Goal: Task Accomplishment & Management: Manage account settings

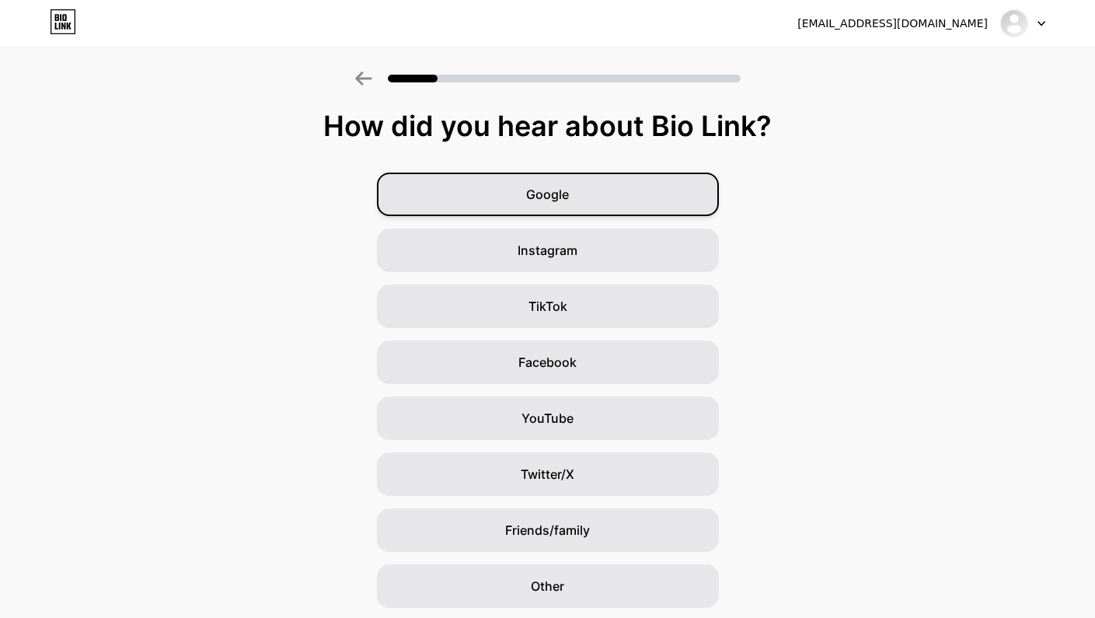
click at [421, 197] on div "Google" at bounding box center [548, 194] width 342 height 44
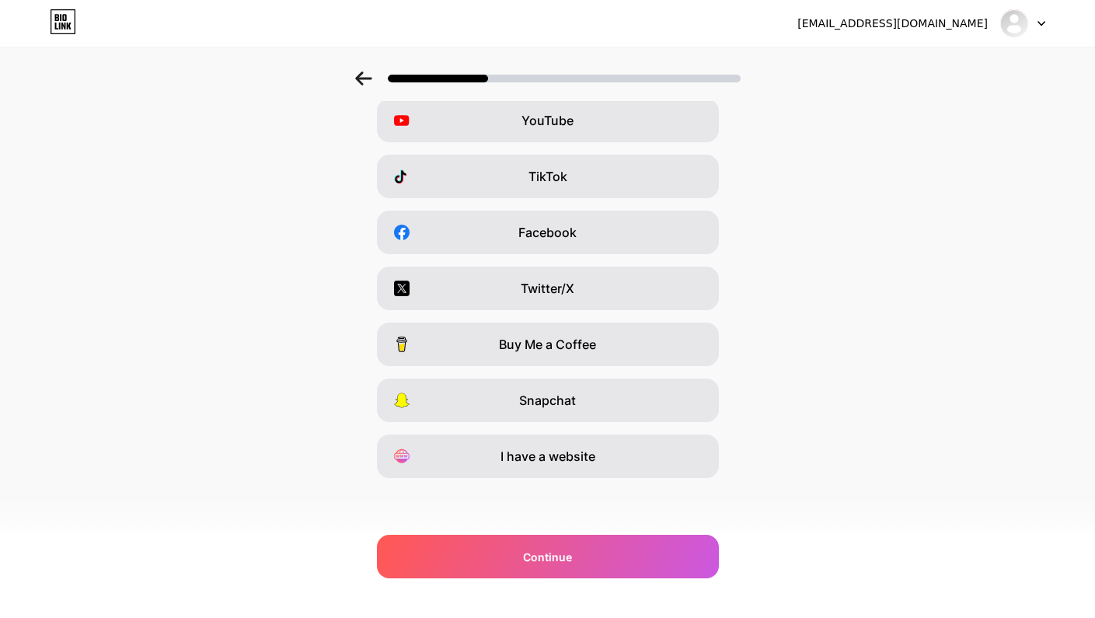
scroll to position [130, 0]
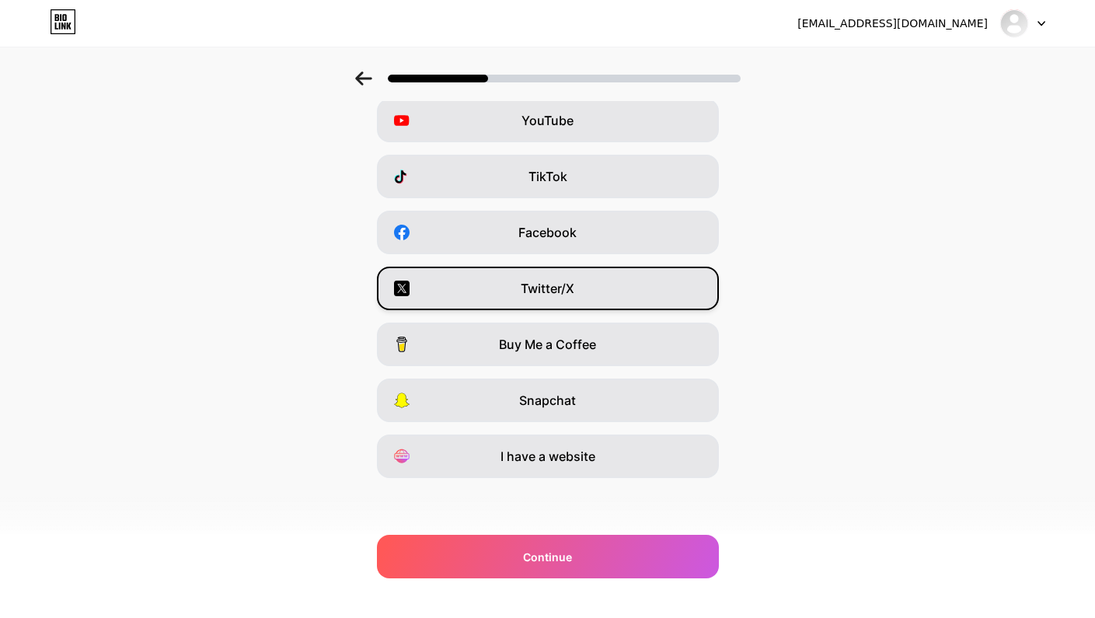
click at [478, 283] on div "Twitter/X" at bounding box center [548, 288] width 342 height 44
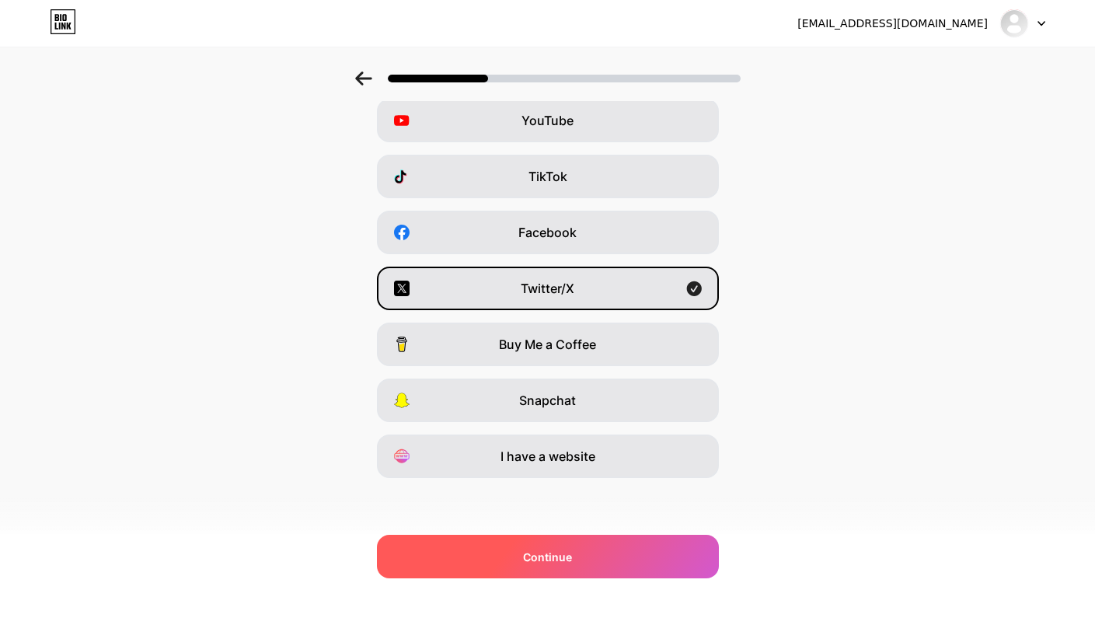
click at [527, 565] on div "Continue" at bounding box center [548, 557] width 342 height 44
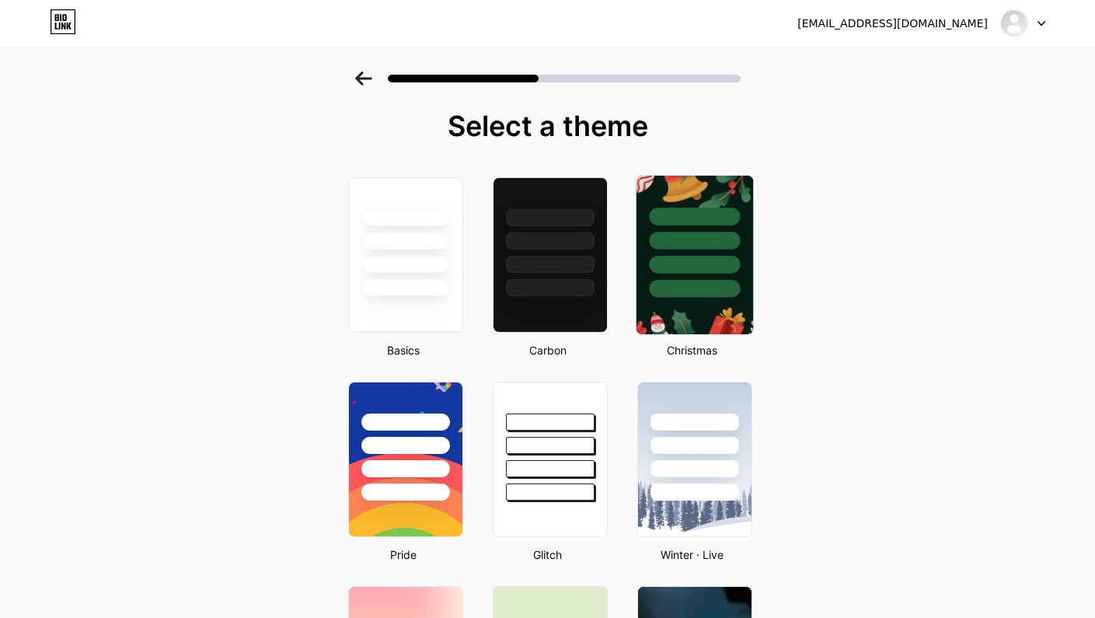
scroll to position [0, 0]
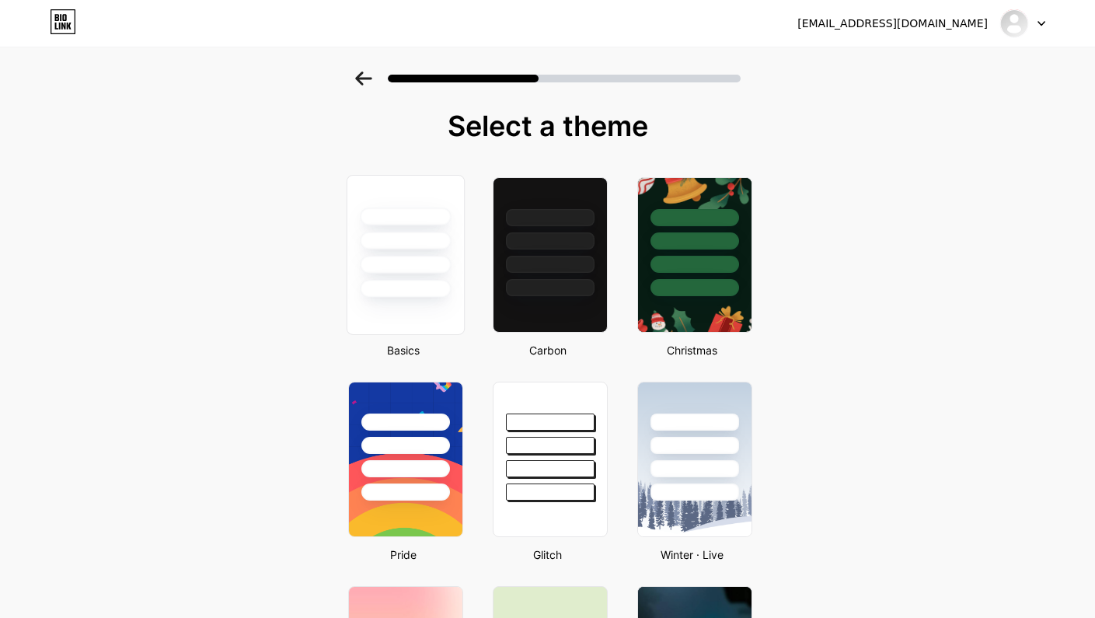
click at [420, 255] on div at bounding box center [404, 237] width 117 height 122
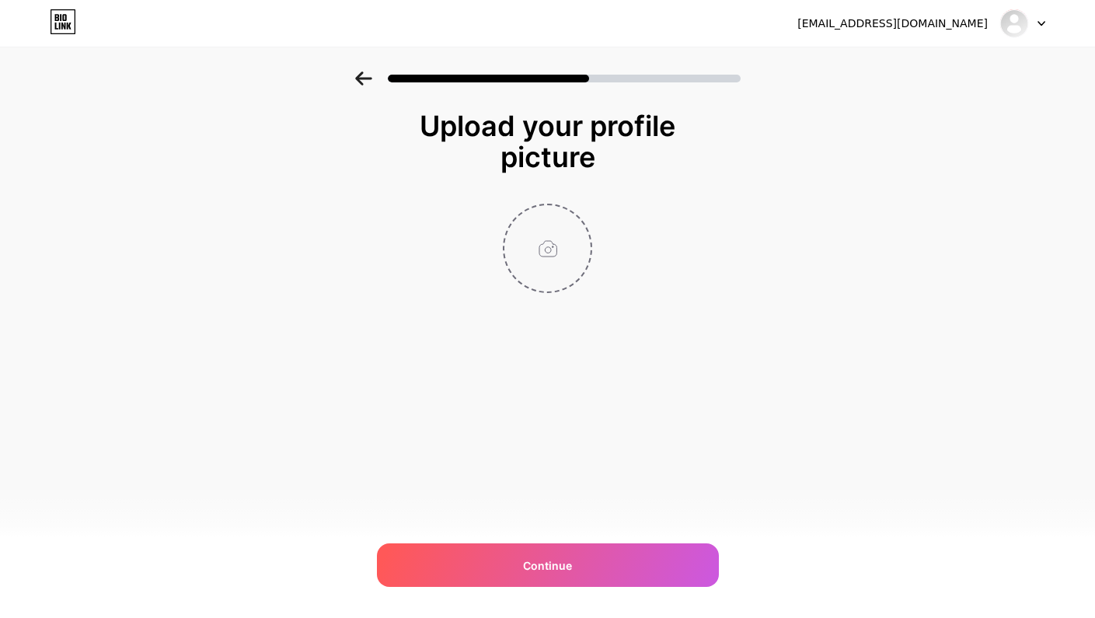
click at [545, 251] on input "file" at bounding box center [547, 248] width 86 height 86
type input "C:\fakepath\LinkedIn Profile Picture-3.png"
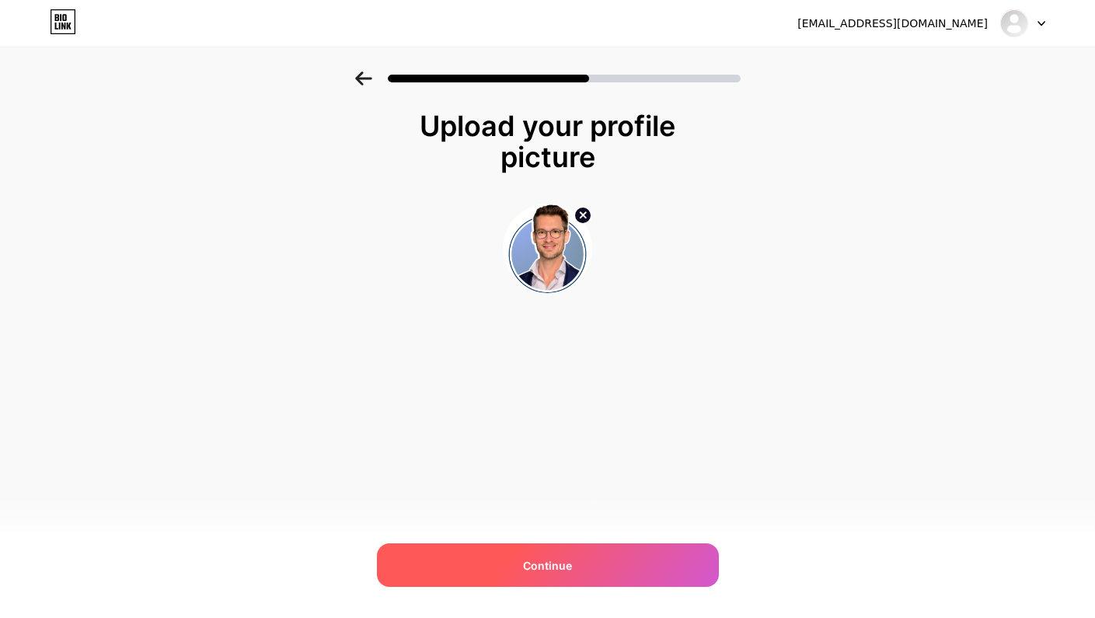
click at [665, 560] on div "Continue" at bounding box center [548, 565] width 342 height 44
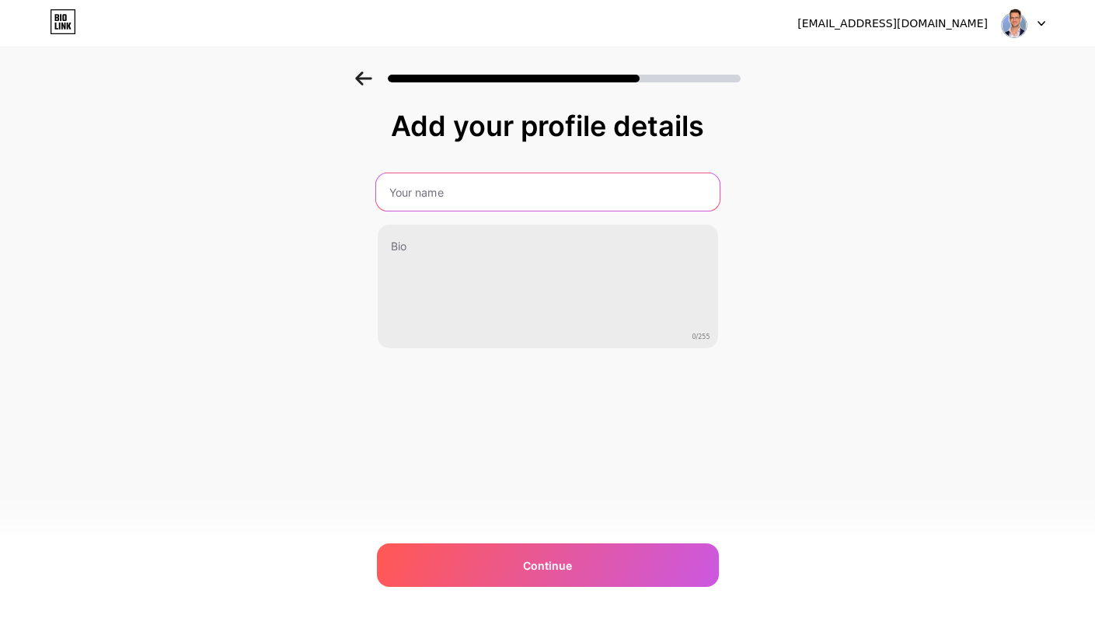
click at [459, 191] on input "text" at bounding box center [546, 191] width 343 height 37
type input "Matthias Förster"
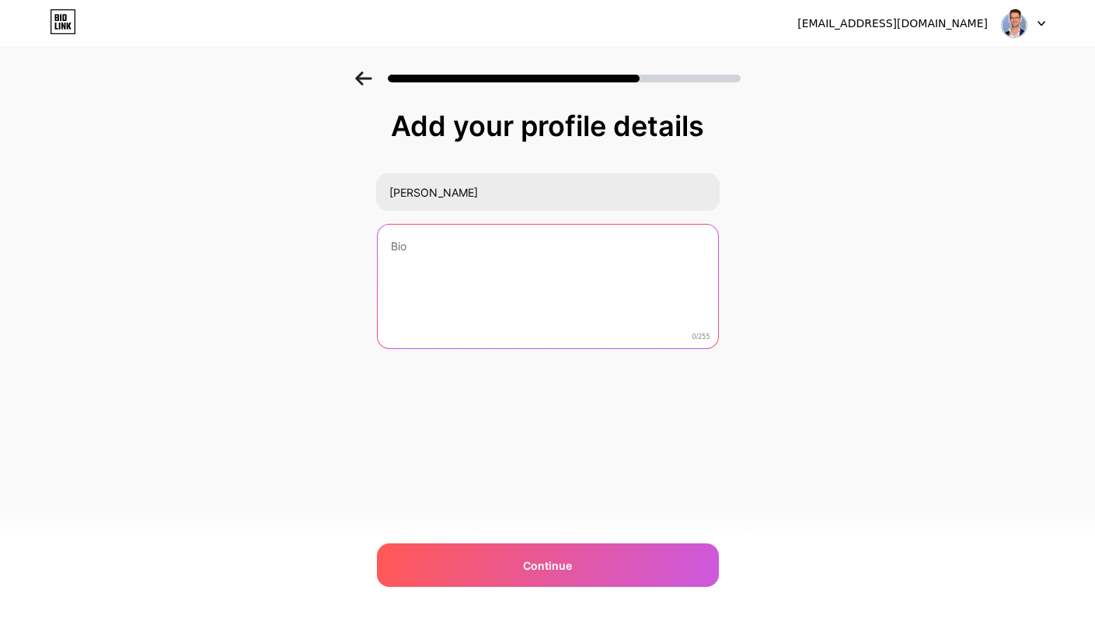
click at [584, 288] on textarea at bounding box center [548, 287] width 340 height 125
paste textarea "Building bridges between Biotech & AI. I scale life science ventures as a Fract…"
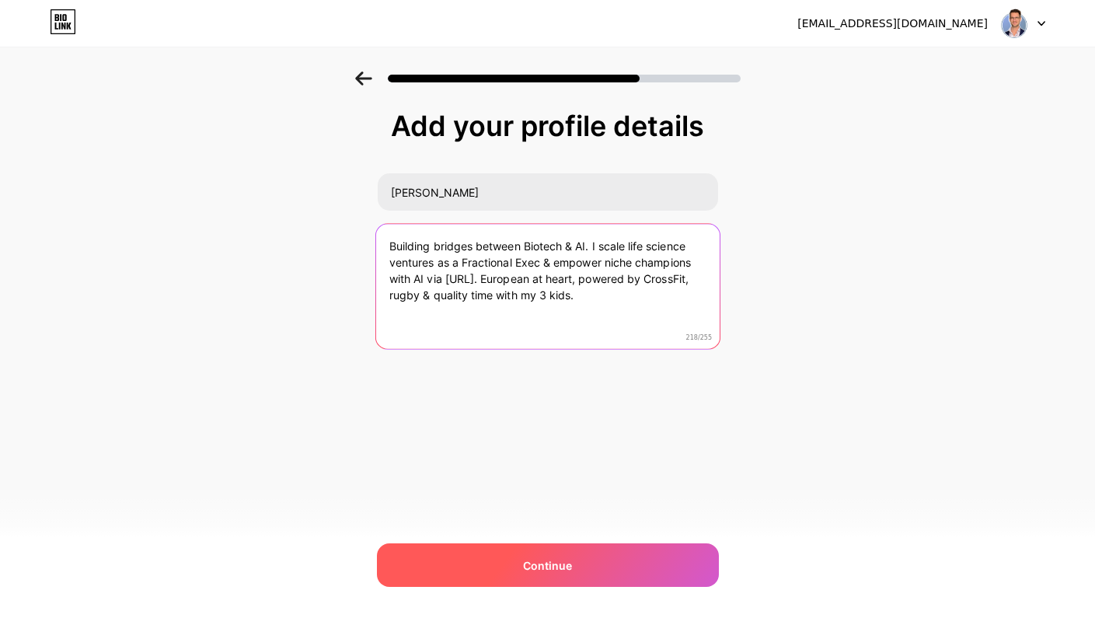
type textarea "Building bridges between Biotech & AI. I scale life science ventures as a Fract…"
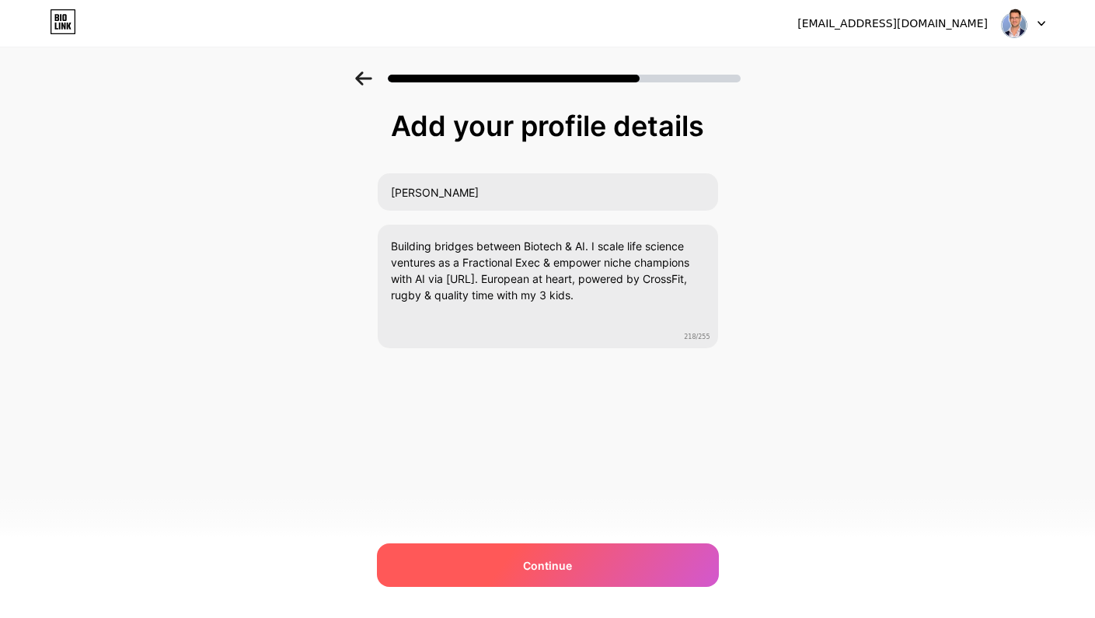
click at [543, 555] on div "Continue" at bounding box center [548, 565] width 342 height 44
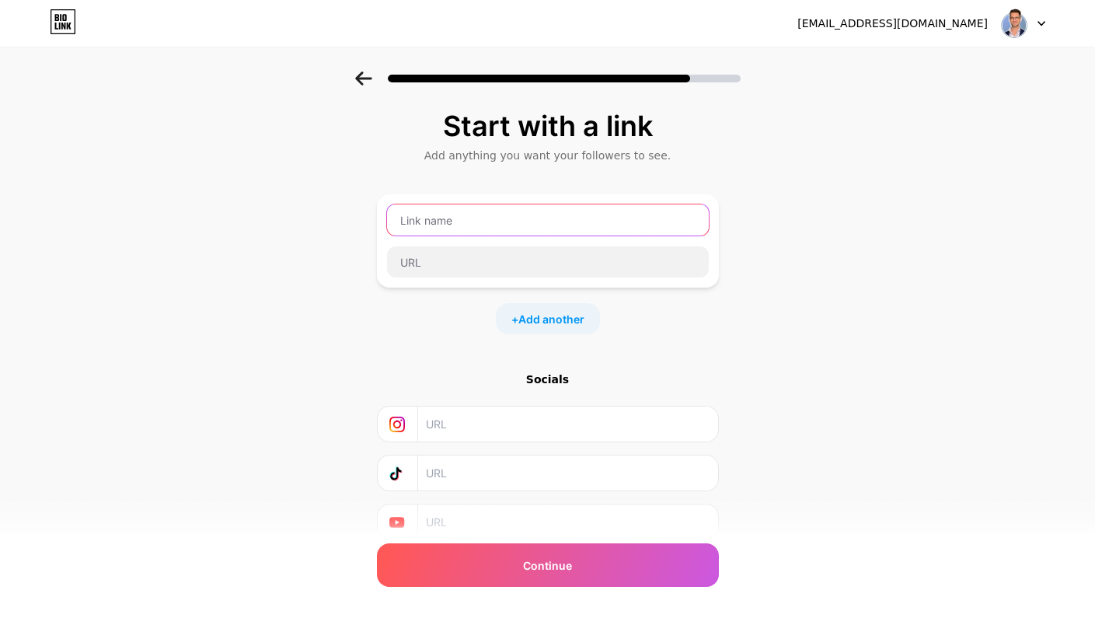
click at [451, 223] on input "text" at bounding box center [548, 219] width 322 height 31
paste input "🚀 Visit opencream.ai"
type input "🚀 Visit opencream.ai"
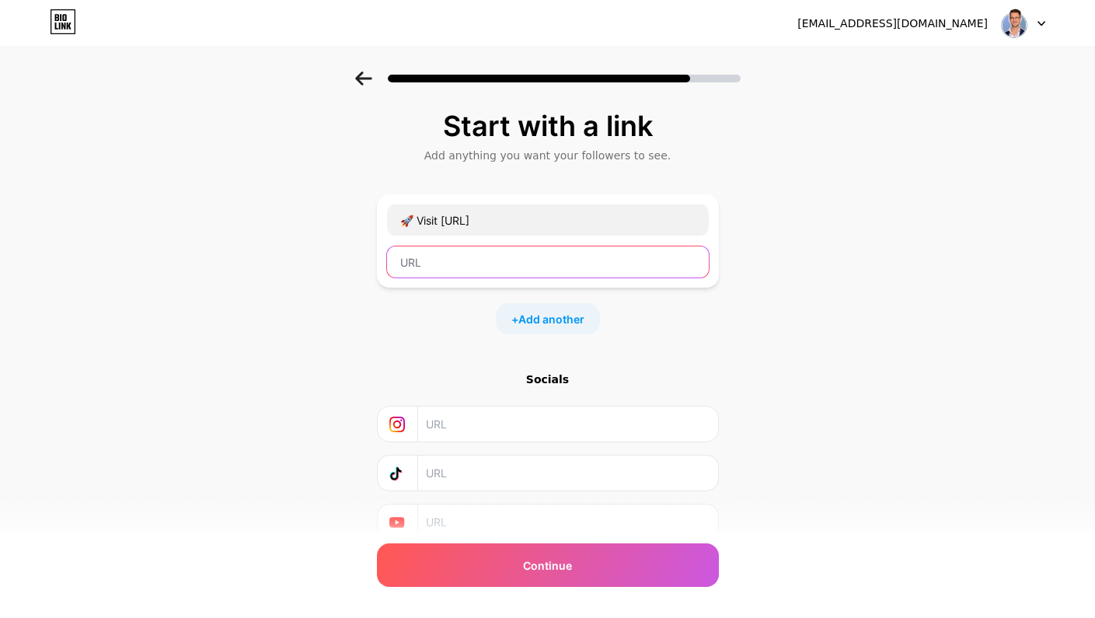
click at [438, 264] on input "text" at bounding box center [548, 261] width 322 height 31
paste input "https://www.opencream.ai"
type input "https://www.opencream.ai"
click at [538, 320] on span "Add another" at bounding box center [551, 319] width 66 height 16
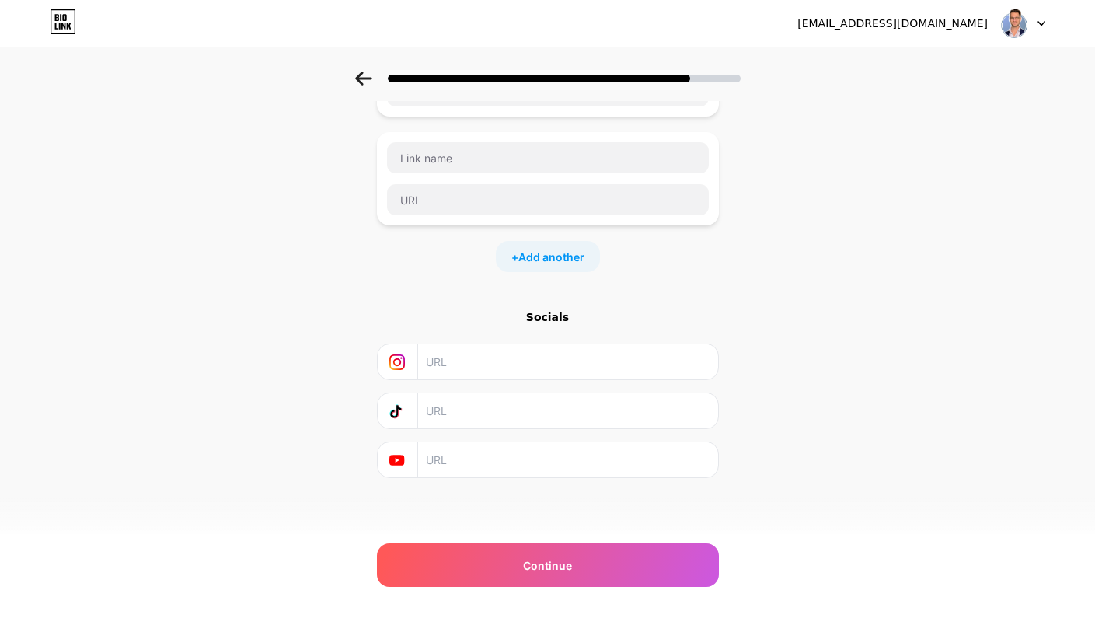
scroll to position [171, 0]
click at [477, 416] on input "text" at bounding box center [567, 410] width 282 height 35
click at [537, 451] on input "text" at bounding box center [567, 459] width 282 height 35
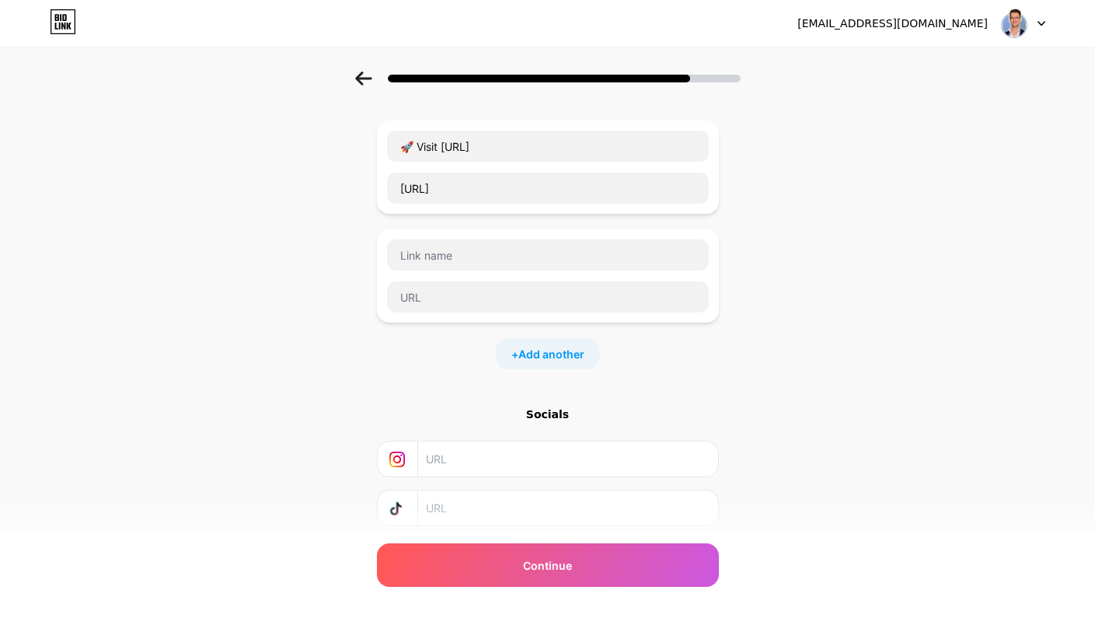
scroll to position [37, 0]
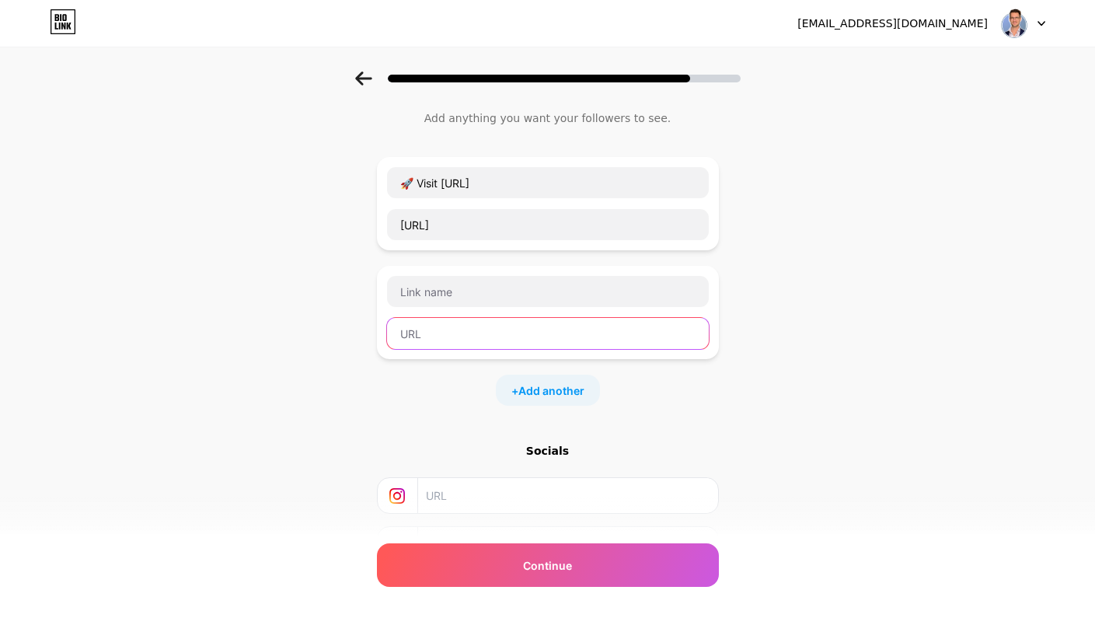
click at [591, 339] on input "text" at bounding box center [548, 333] width 322 height 31
paste input "https://x.com/matthiasforstr"
type input "https://x.com/matthiasforstr"
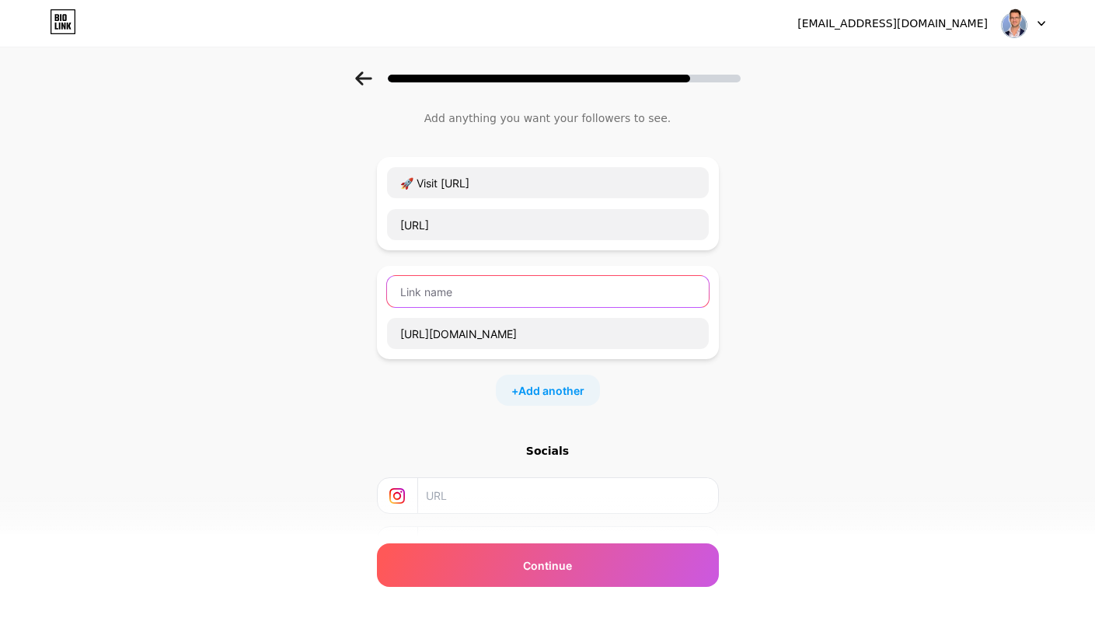
click at [545, 293] on input "text" at bounding box center [548, 291] width 322 height 31
type input "T"
type input "X"
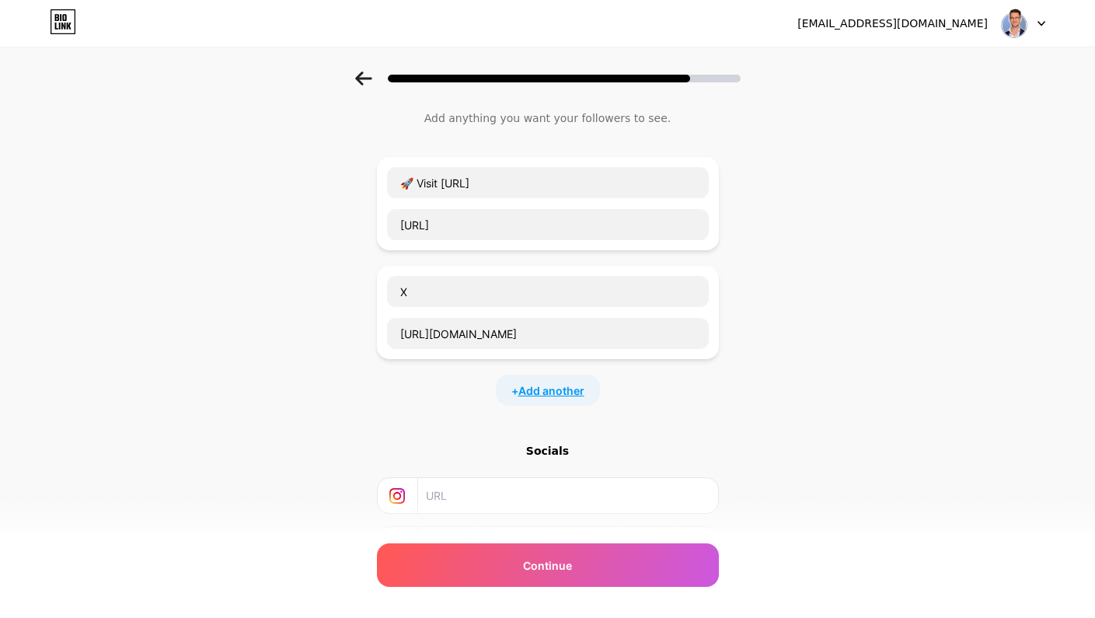
click at [574, 395] on span "Add another" at bounding box center [551, 390] width 66 height 16
drag, startPoint x: 553, startPoint y: 274, endPoint x: 695, endPoint y: 351, distance: 161.0
click at [692, 350] on div "X https://x.com/matthiasforstr" at bounding box center [548, 312] width 342 height 93
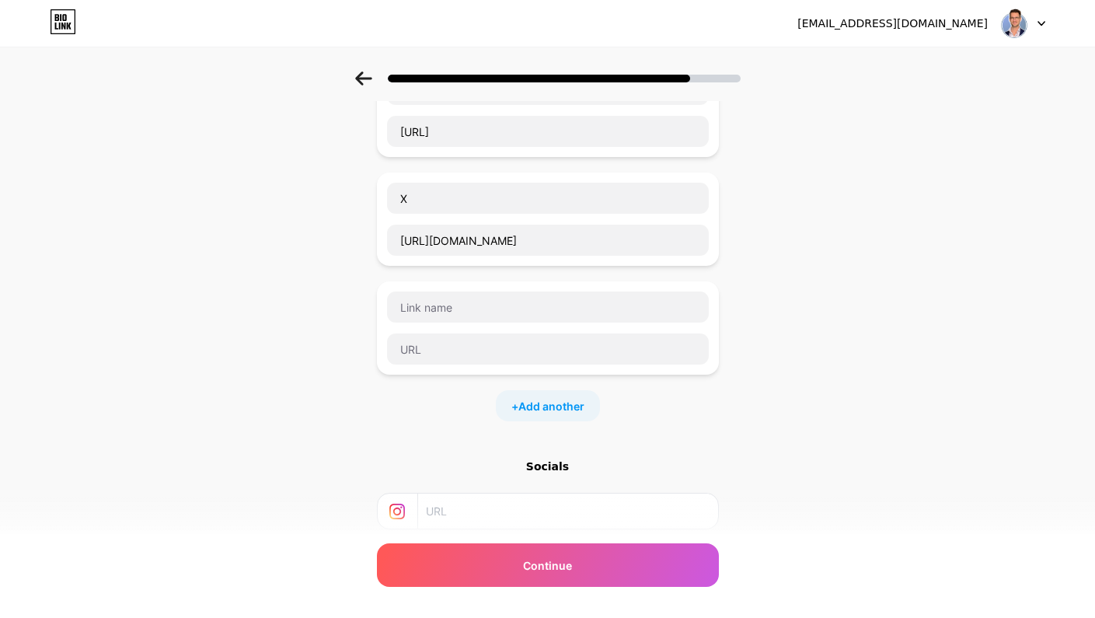
click at [716, 367] on div at bounding box center [548, 327] width 342 height 93
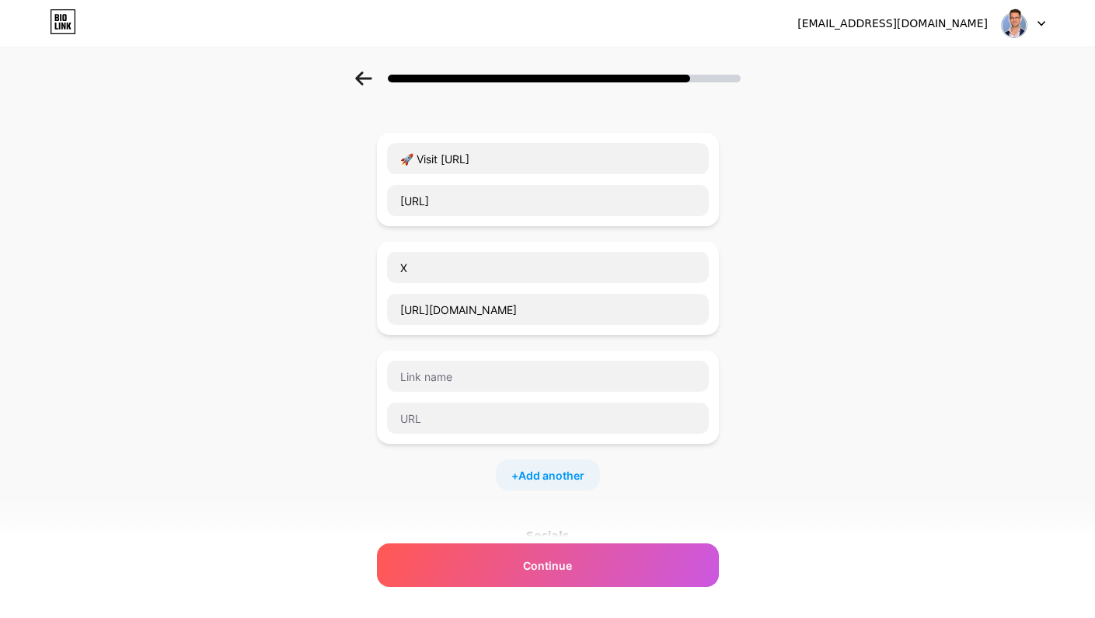
scroll to position [23, 0]
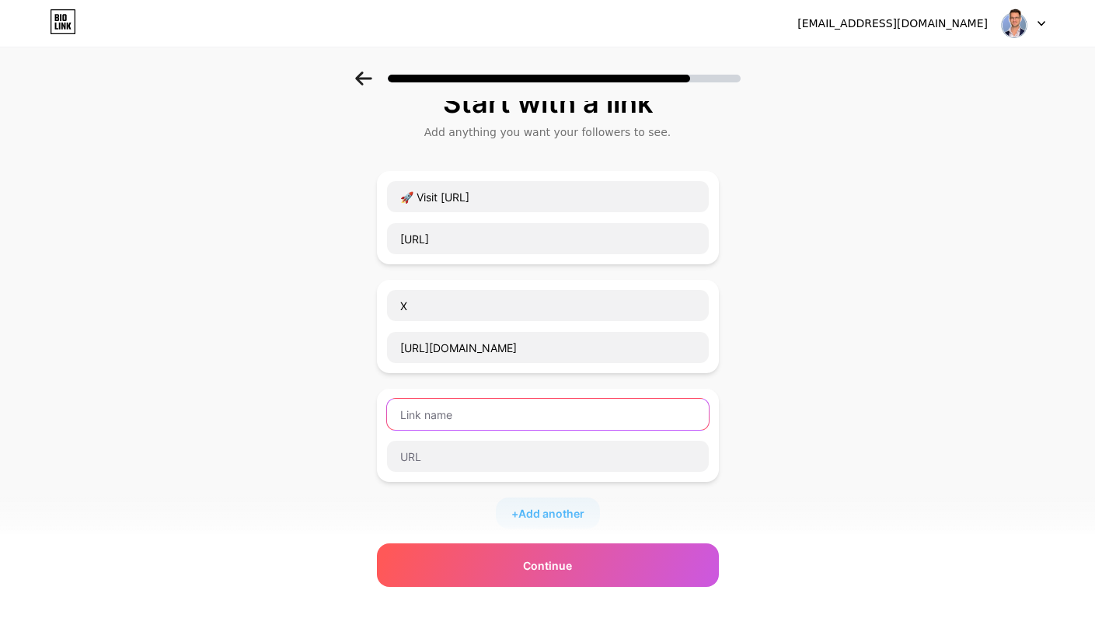
drag, startPoint x: 524, startPoint y: 427, endPoint x: 524, endPoint y: 419, distance: 7.8
click at [524, 427] on input "text" at bounding box center [548, 414] width 322 height 31
paste input "🧬 Ensemble Biosystems"
type input "🧬 Ensemble Biosystems"
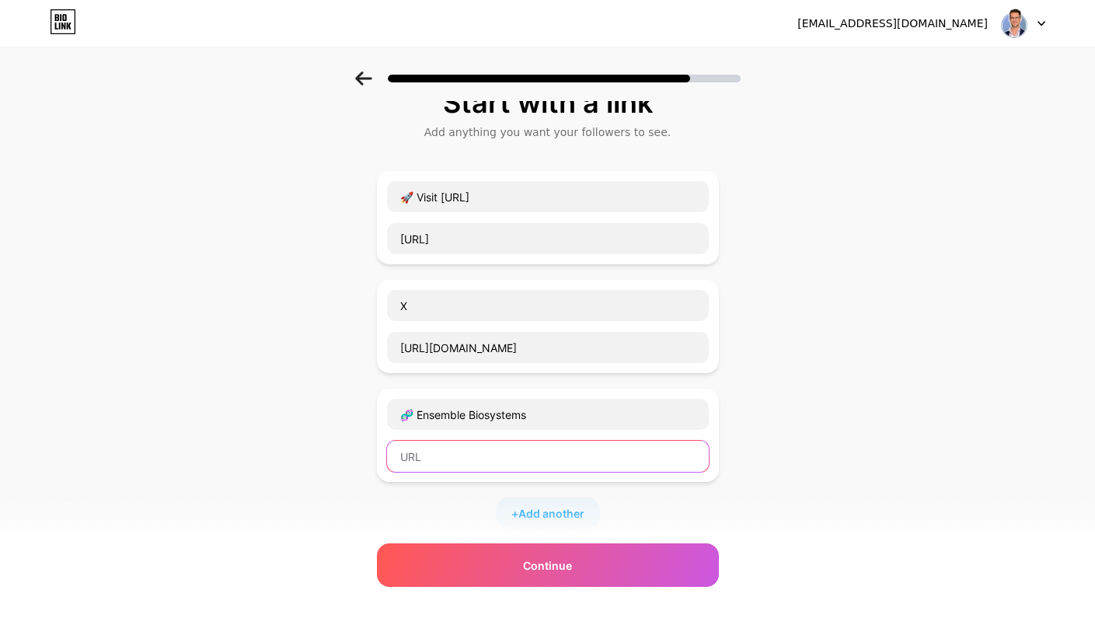
click at [467, 459] on input "text" at bounding box center [548, 455] width 322 height 31
type input "https://ensembleai.bio"
click at [543, 520] on span "Add another" at bounding box center [551, 513] width 66 height 16
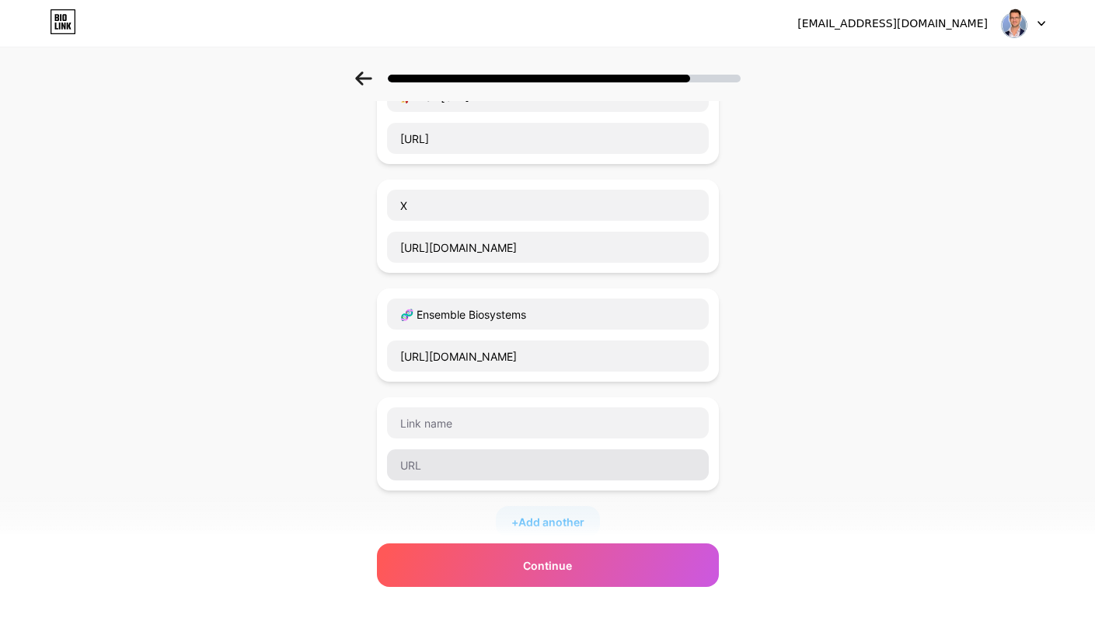
scroll to position [168, 0]
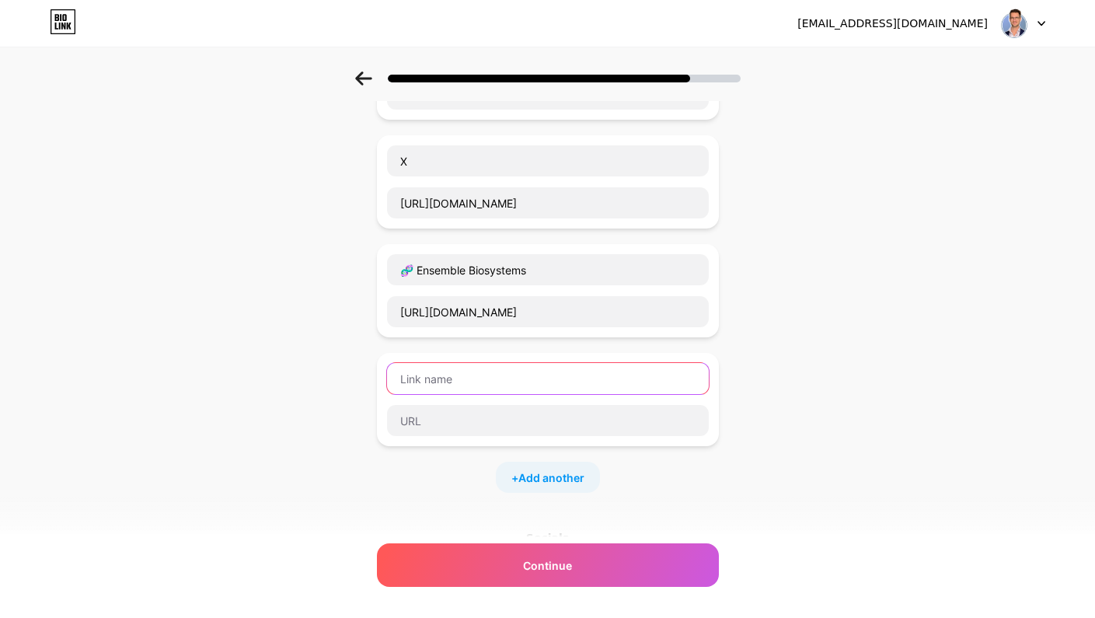
click at [426, 375] on input "text" at bounding box center [548, 378] width 322 height 31
paste input "🧬 Geltor"
type input "🧬 Geltor"
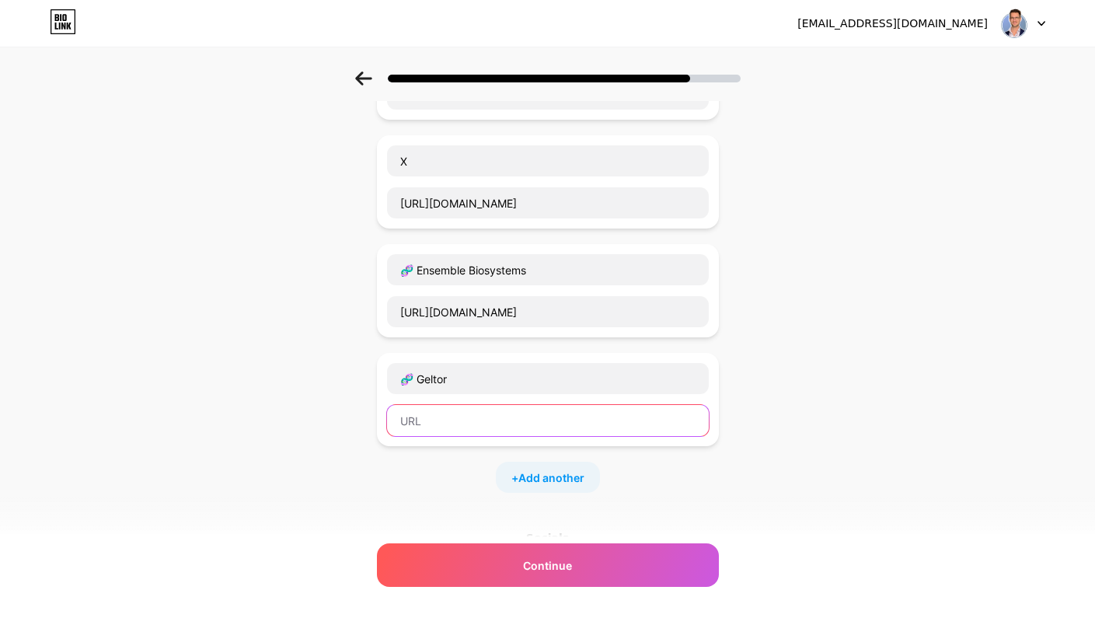
click at [440, 422] on input "text" at bounding box center [548, 420] width 322 height 31
type input "https://geltor.com"
click at [508, 468] on div "+ Add another" at bounding box center [548, 476] width 104 height 31
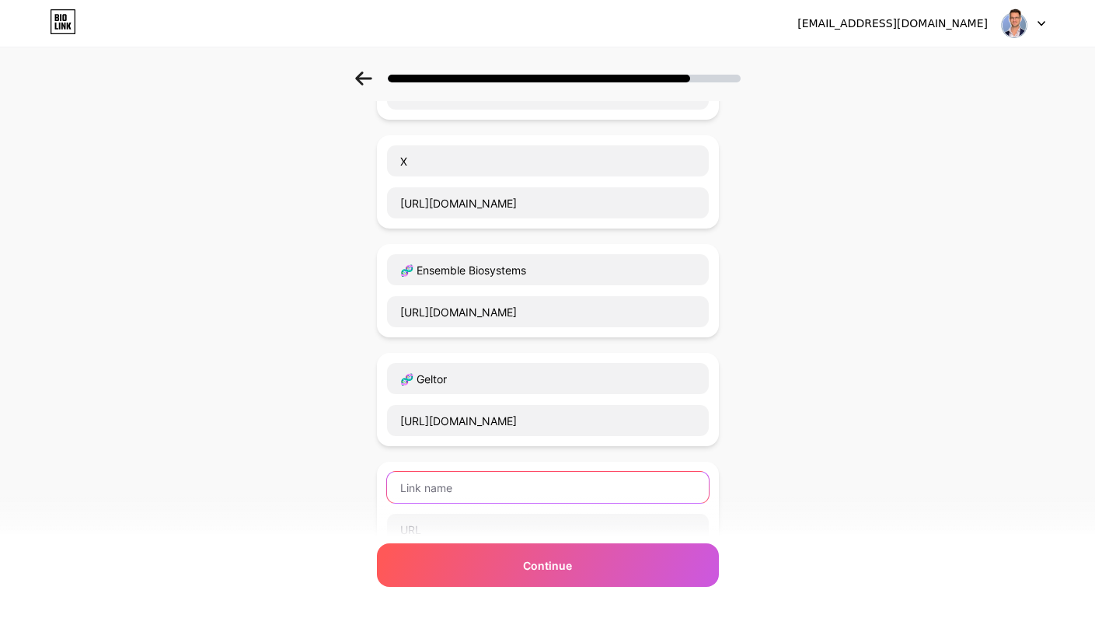
drag, startPoint x: 454, startPoint y: 475, endPoint x: 453, endPoint y: 484, distance: 8.7
click at [453, 484] on input "text" at bounding box center [548, 487] width 322 height 31
paste input "📄 View My LinkedIn Profile"
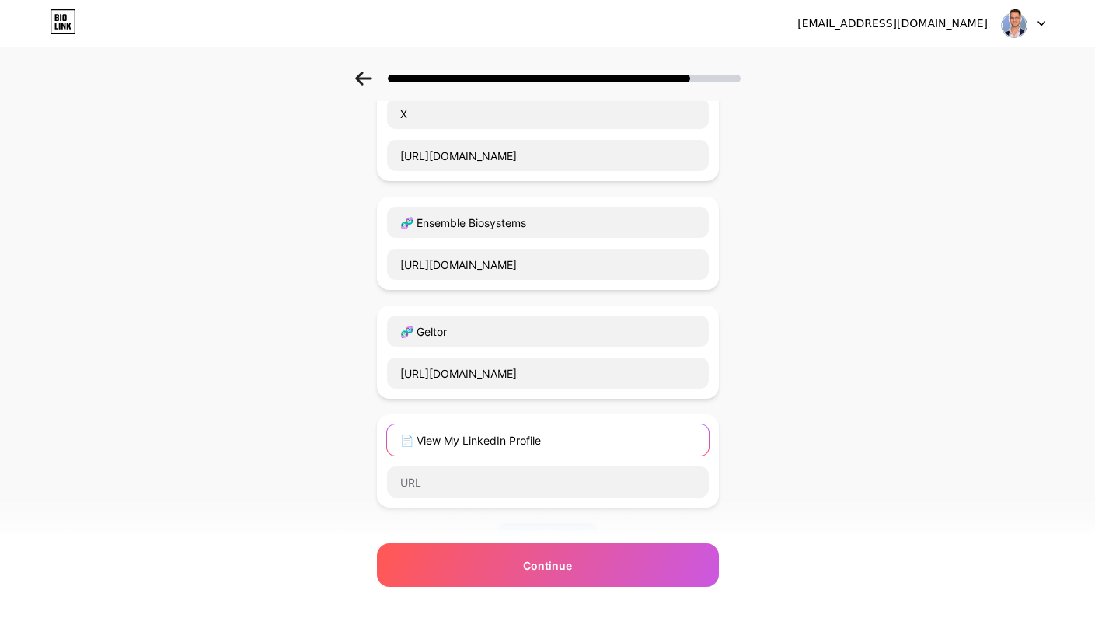
scroll to position [252, 0]
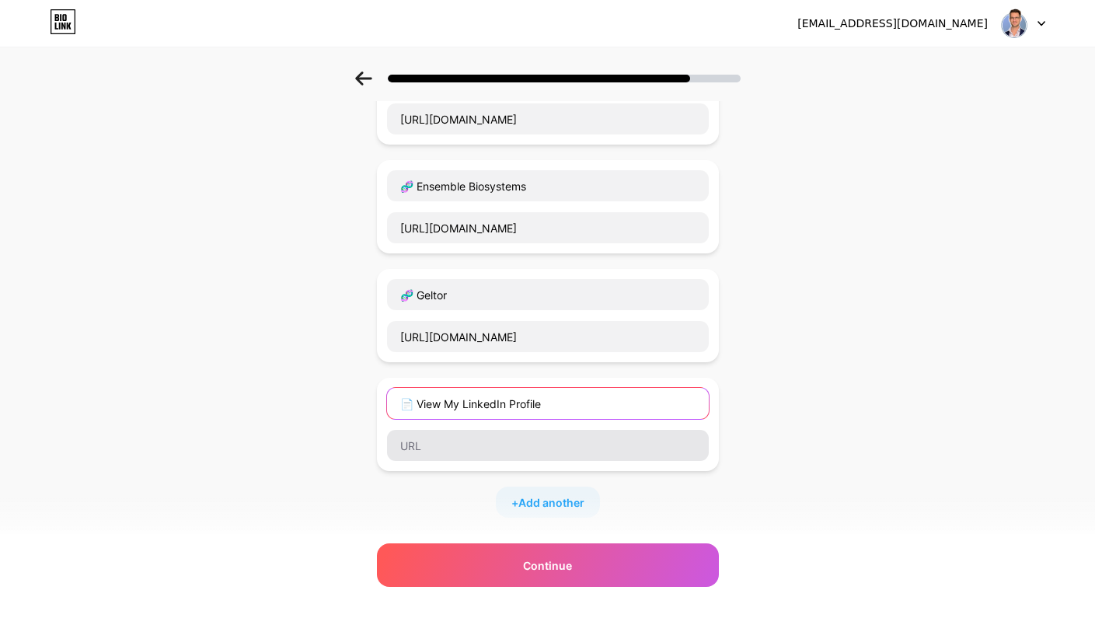
type input "📄 View My LinkedIn Profile"
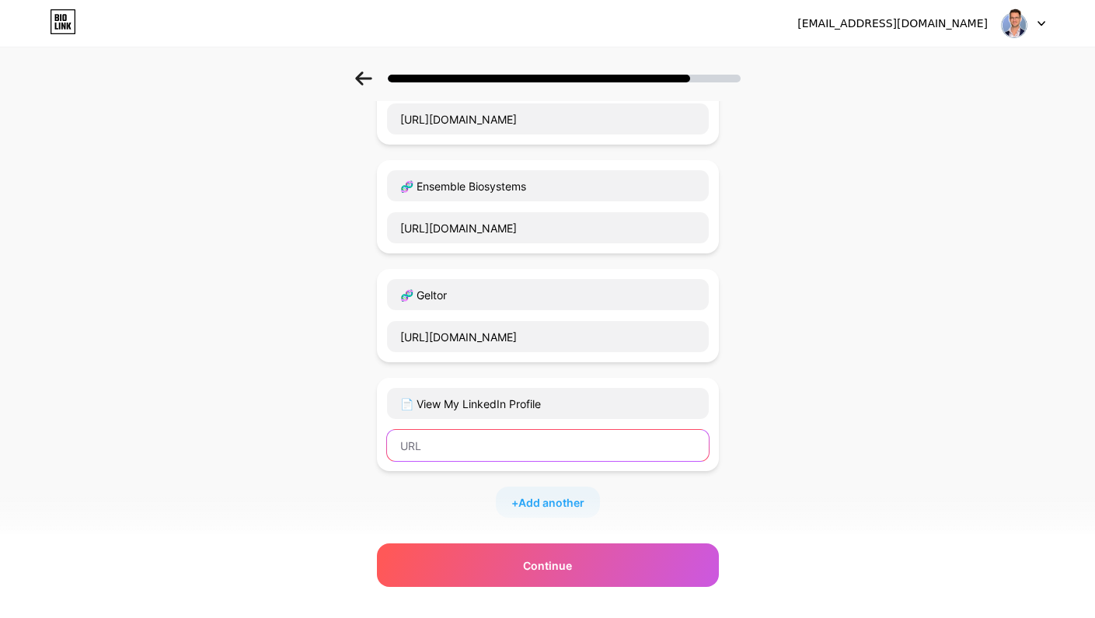
click at [480, 445] on input "text" at bounding box center [548, 445] width 322 height 31
paste input "https://www.linkedin.com/in/matthiasfoerster/"
type input "https://www.linkedin.com/in/matthiasfoerster/"
click at [538, 494] on span "Add another" at bounding box center [551, 502] width 66 height 16
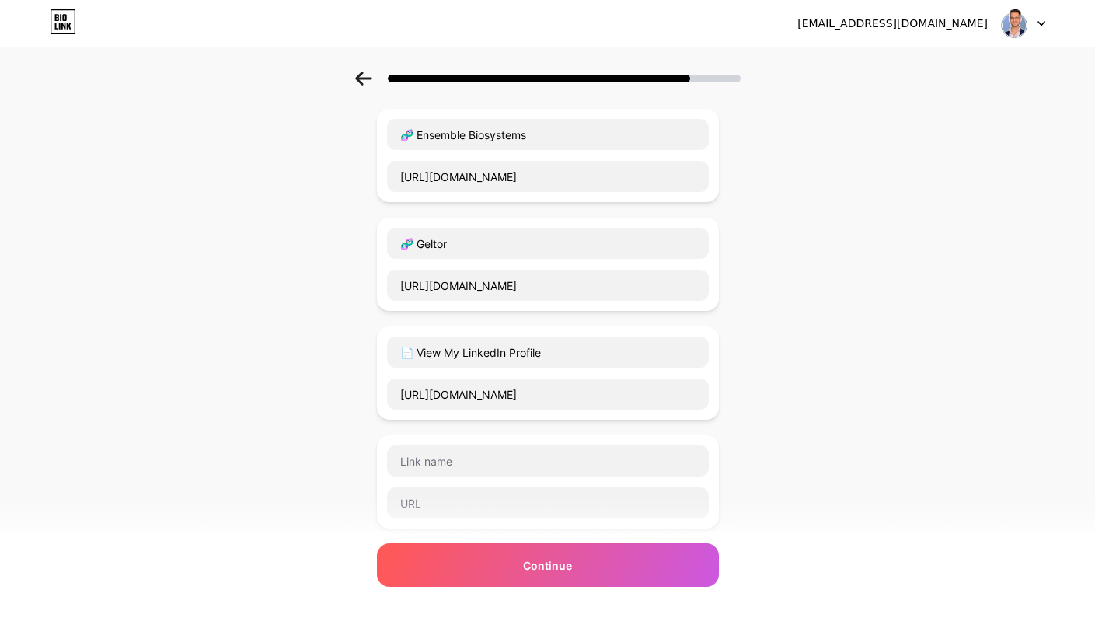
scroll to position [326, 0]
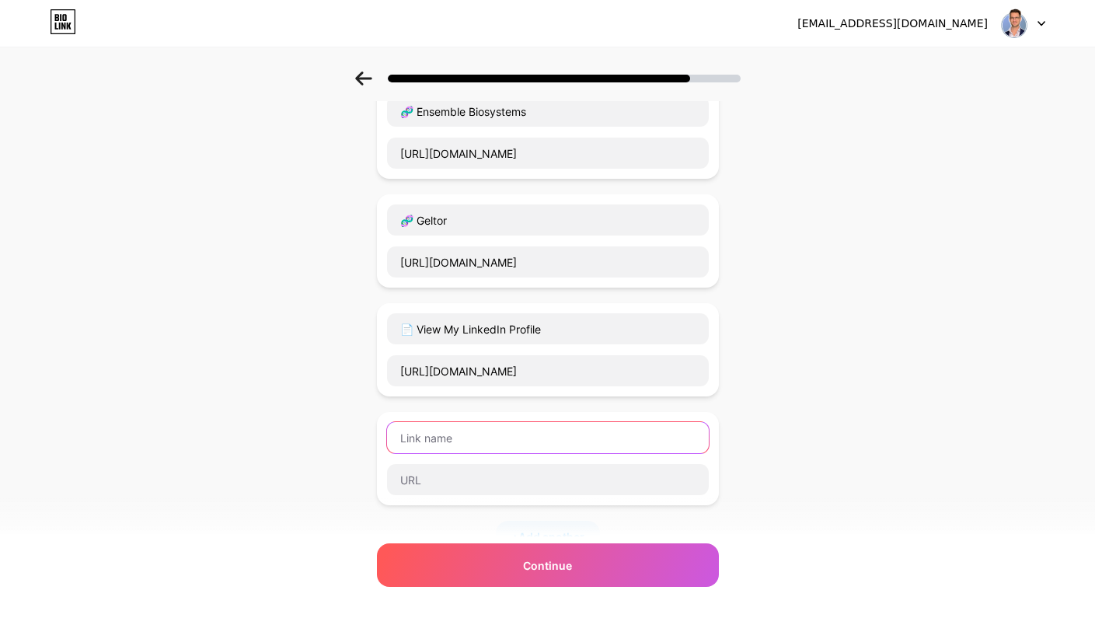
click at [461, 443] on input "text" at bounding box center [548, 437] width 322 height 31
paste input "🗓️ Book an Introductory Call"
type input "🗓️ Book an Introductory Call"
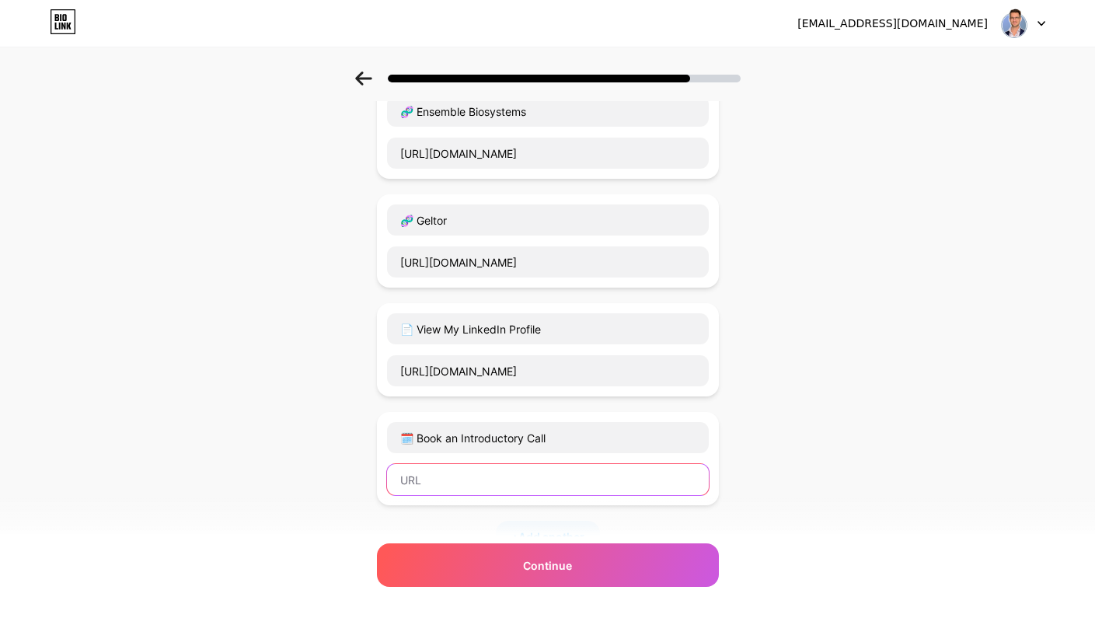
click at [509, 479] on input "text" at bounding box center [548, 479] width 322 height 31
paste input "https://calendar.app.google/VZC5xdfqSQstLFRH7"
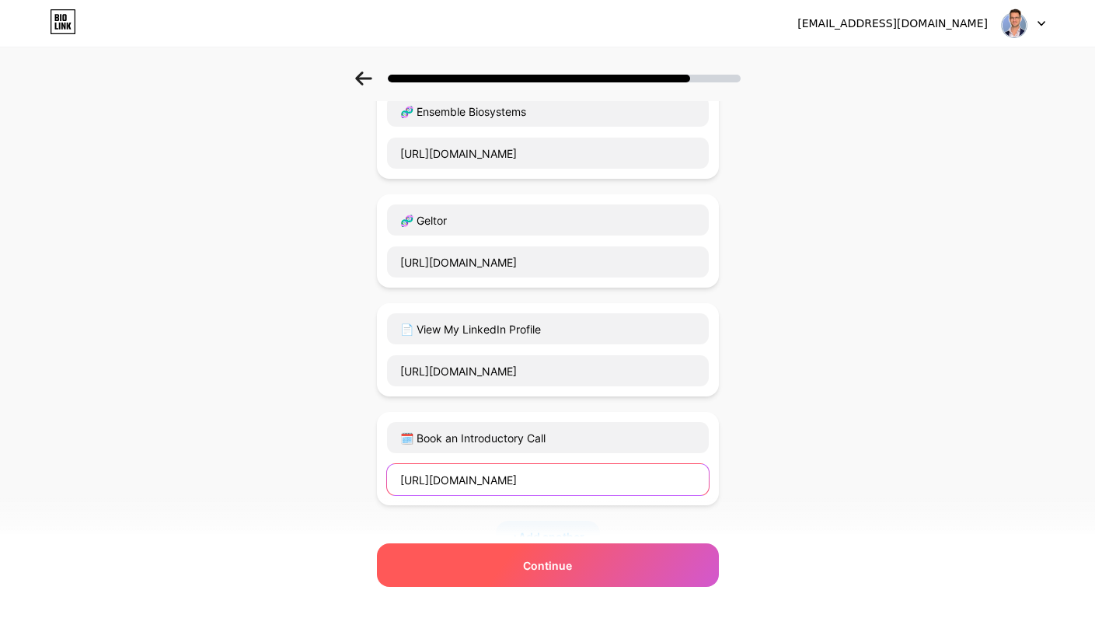
type input "https://calendar.app.google/VZC5xdfqSQstLFRH7"
click at [650, 568] on div "Continue" at bounding box center [548, 565] width 342 height 44
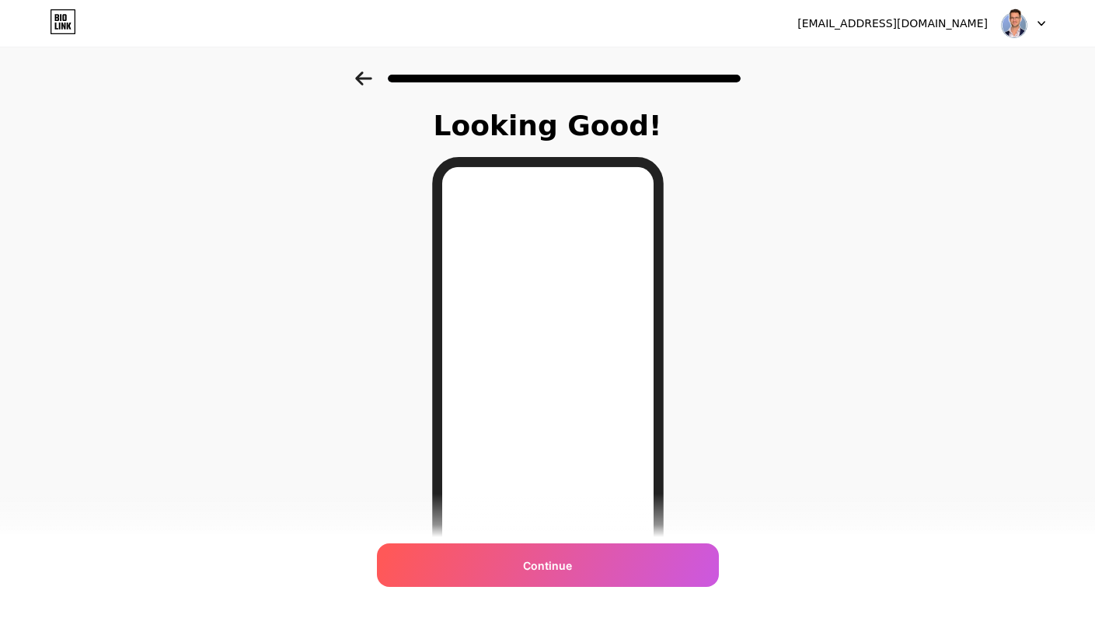
scroll to position [0, 0]
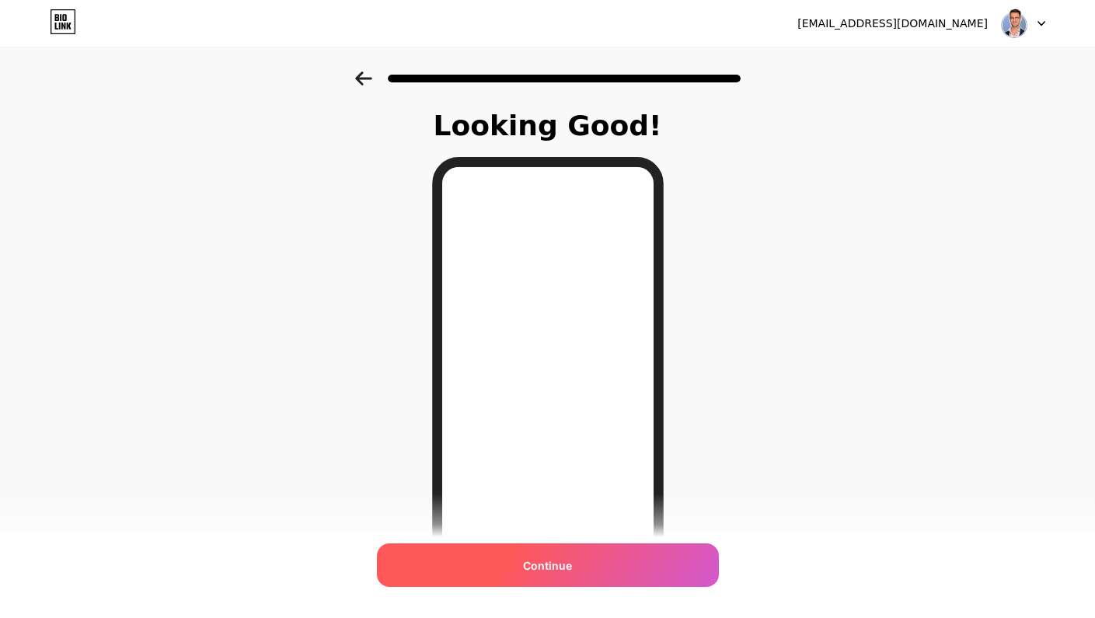
click at [652, 569] on div "Continue" at bounding box center [548, 565] width 342 height 44
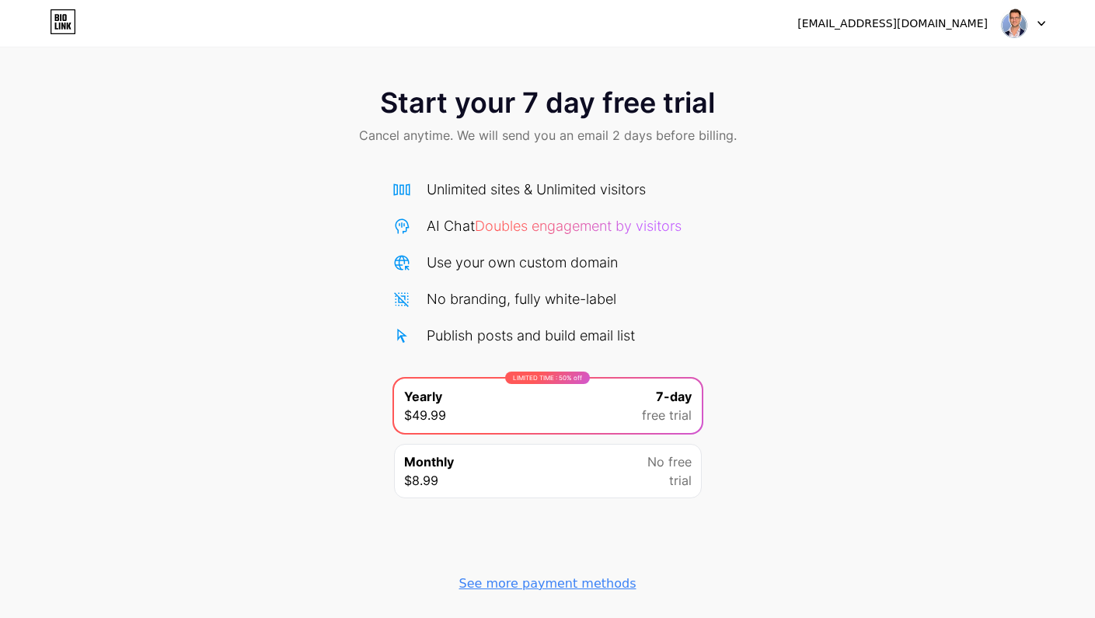
click at [1048, 31] on div "c8r5ncjvxx@privaterelay.appleid.com Logout" at bounding box center [547, 23] width 1095 height 28
click at [1045, 26] on div "c8r5ncjvxx@privaterelay.appleid.com Logout" at bounding box center [547, 23] width 1095 height 28
click at [1039, 21] on icon at bounding box center [1041, 23] width 8 height 5
click at [844, 27] on div "[EMAIL_ADDRESS][DOMAIN_NAME]" at bounding box center [892, 24] width 190 height 16
drag, startPoint x: 844, startPoint y: 27, endPoint x: 709, endPoint y: 42, distance: 136.0
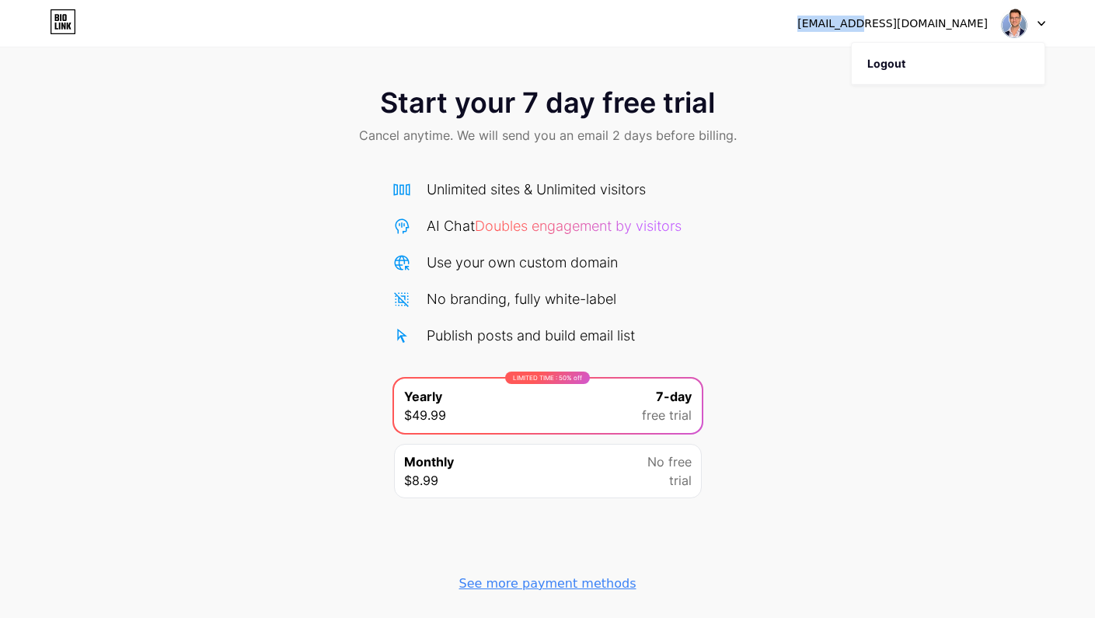
click at [835, 27] on div "[EMAIL_ADDRESS][DOMAIN_NAME]" at bounding box center [892, 24] width 190 height 16
click at [58, 24] on icon at bounding box center [63, 21] width 26 height 25
click at [905, 33] on div "[EMAIL_ADDRESS][DOMAIN_NAME]" at bounding box center [921, 23] width 248 height 28
click at [903, 19] on div "[EMAIL_ADDRESS][DOMAIN_NAME]" at bounding box center [892, 24] width 190 height 16
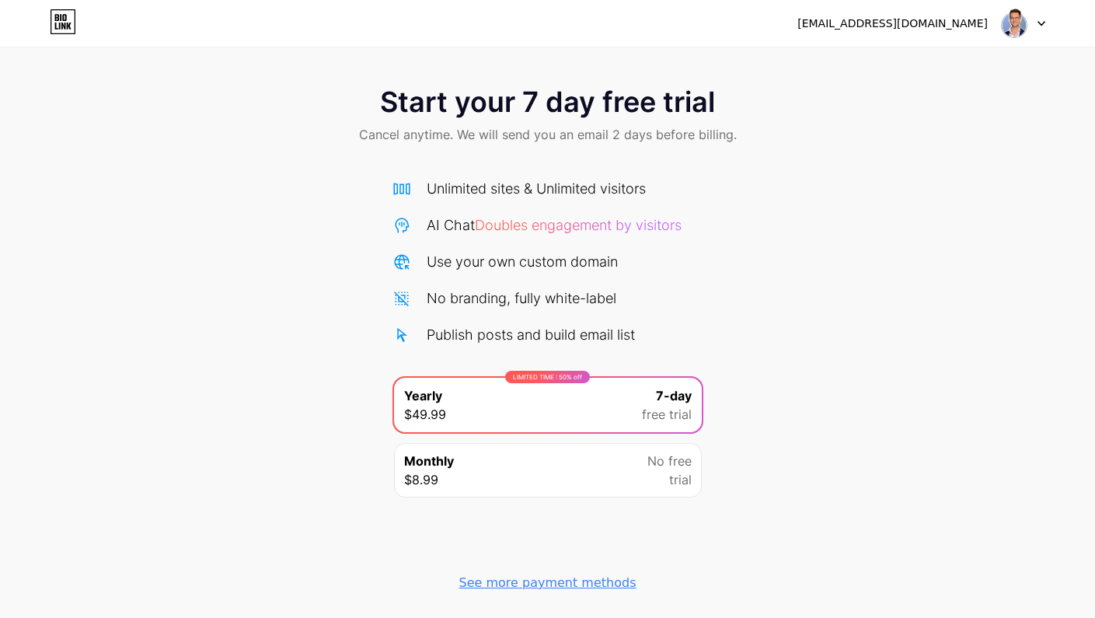
click at [903, 19] on div "[EMAIL_ADDRESS][DOMAIN_NAME]" at bounding box center [892, 24] width 190 height 16
drag, startPoint x: 1071, startPoint y: 22, endPoint x: 1039, endPoint y: 23, distance: 31.1
click at [1067, 23] on div "c8r5ncjvxx@privaterelay.appleid.com Logout" at bounding box center [547, 23] width 1095 height 28
click at [1040, 23] on icon at bounding box center [1041, 23] width 8 height 5
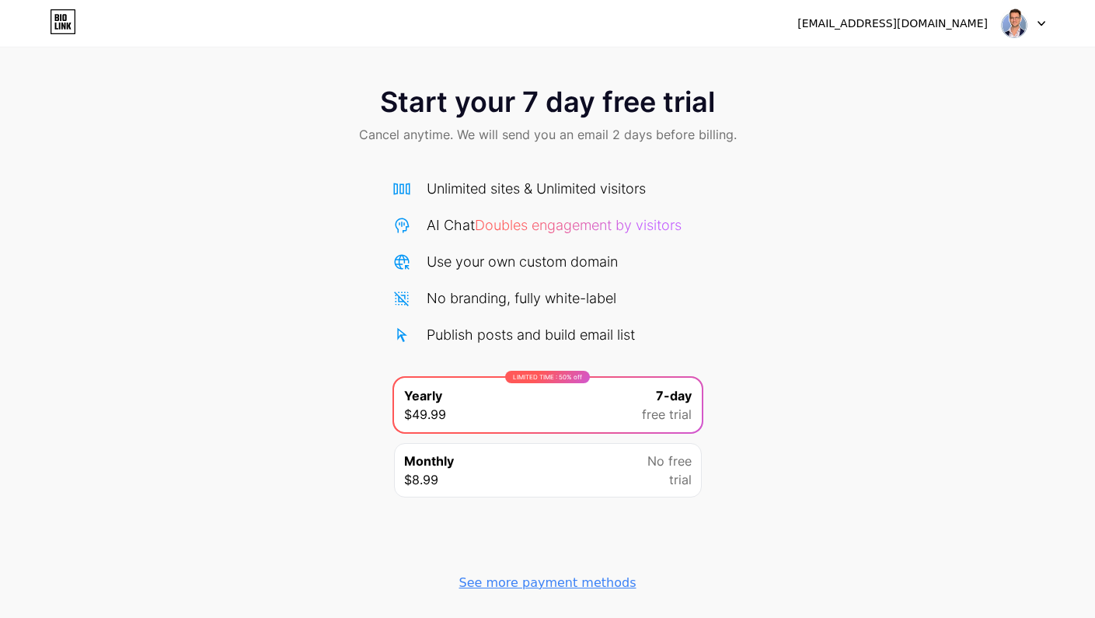
click at [597, 134] on span "Cancel anytime. We will send you an email 2 days before billing." at bounding box center [548, 134] width 378 height 19
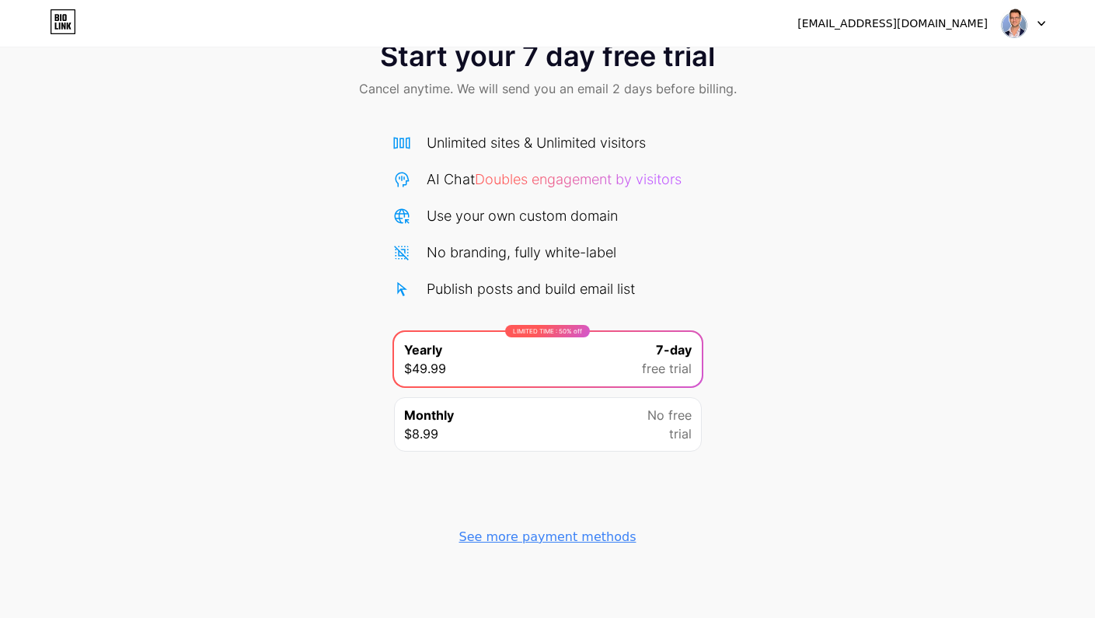
click at [618, 536] on div "See more payment methods" at bounding box center [547, 537] width 177 height 19
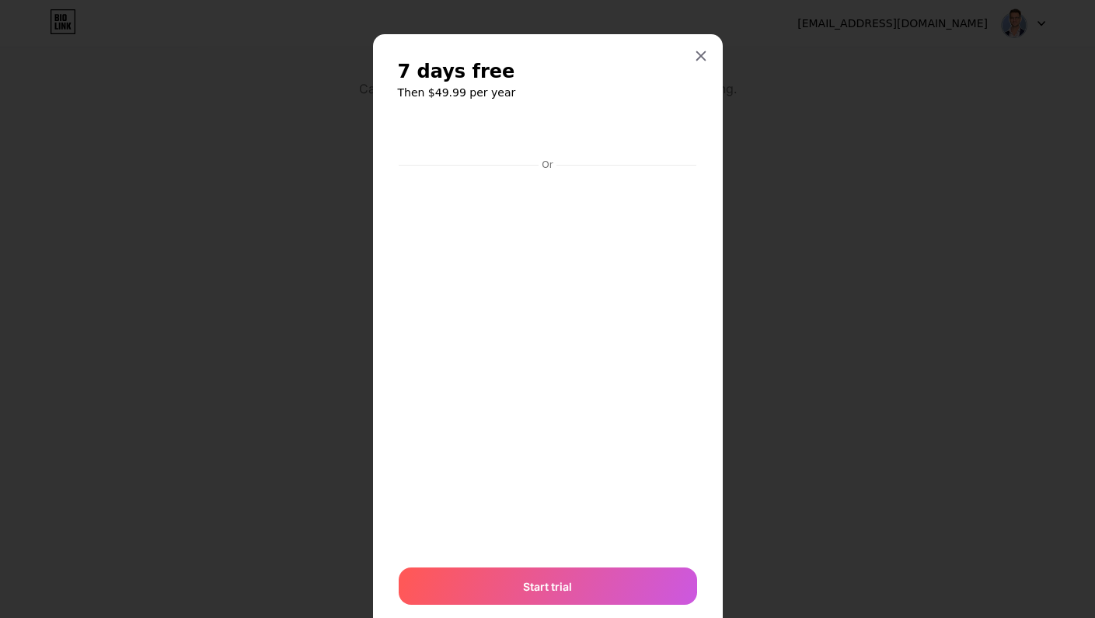
scroll to position [0, 0]
click at [703, 54] on icon at bounding box center [701, 56] width 12 height 12
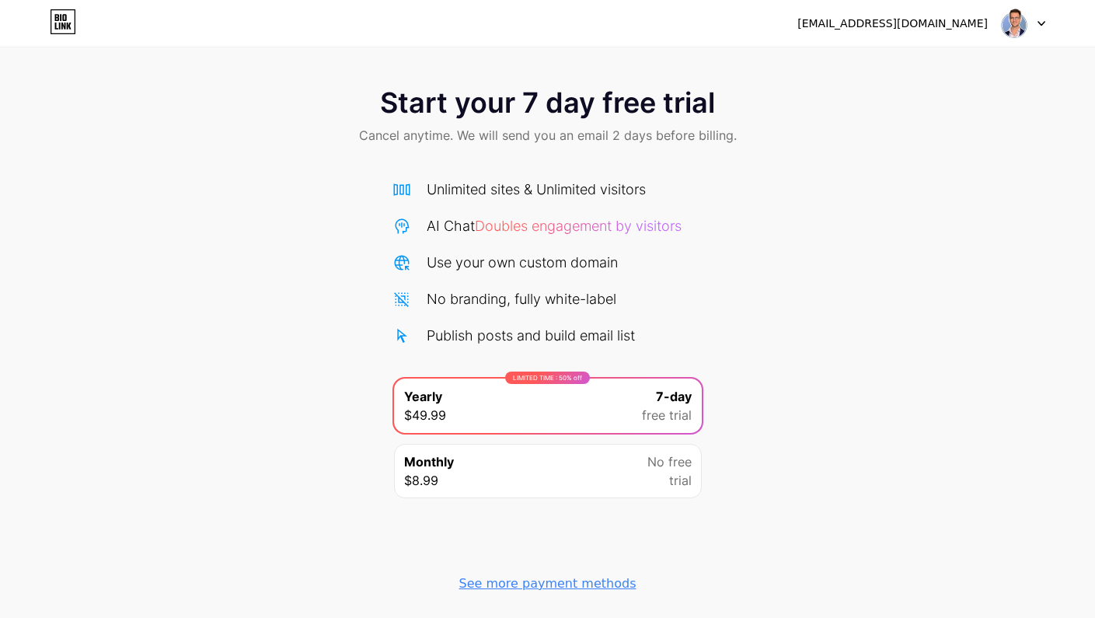
click at [68, 26] on icon at bounding box center [69, 26] width 5 height 7
click at [1043, 27] on div at bounding box center [1022, 23] width 45 height 28
click at [989, 65] on li "Logout" at bounding box center [947, 64] width 193 height 42
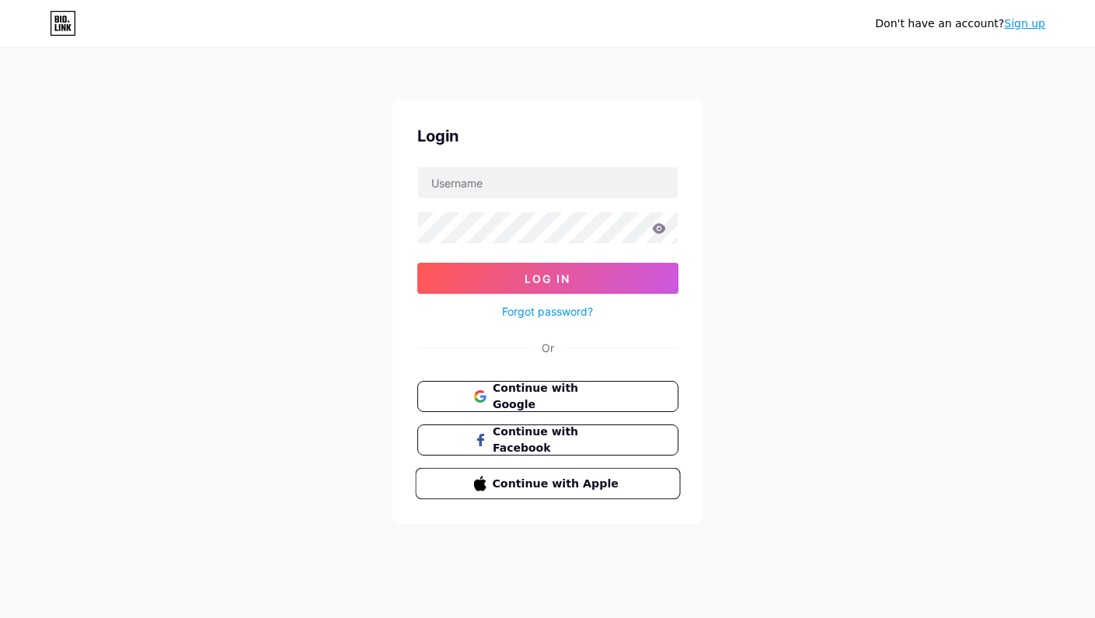
click at [593, 485] on span "Continue with Apple" at bounding box center [557, 483] width 130 height 16
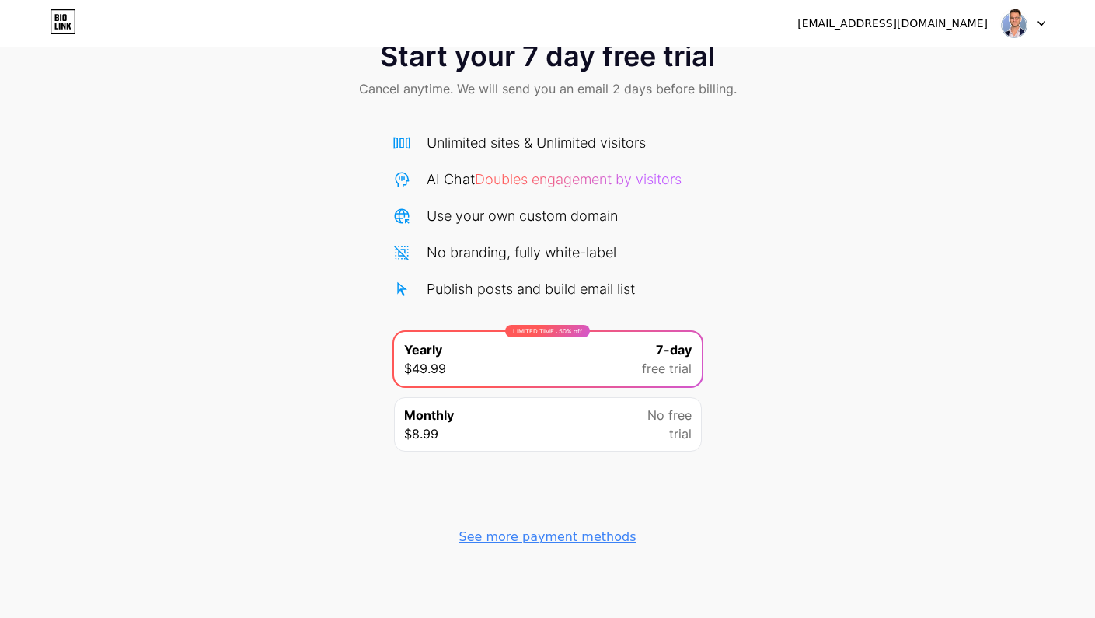
scroll to position [47, 0]
